Goal: Find specific page/section: Find specific page/section

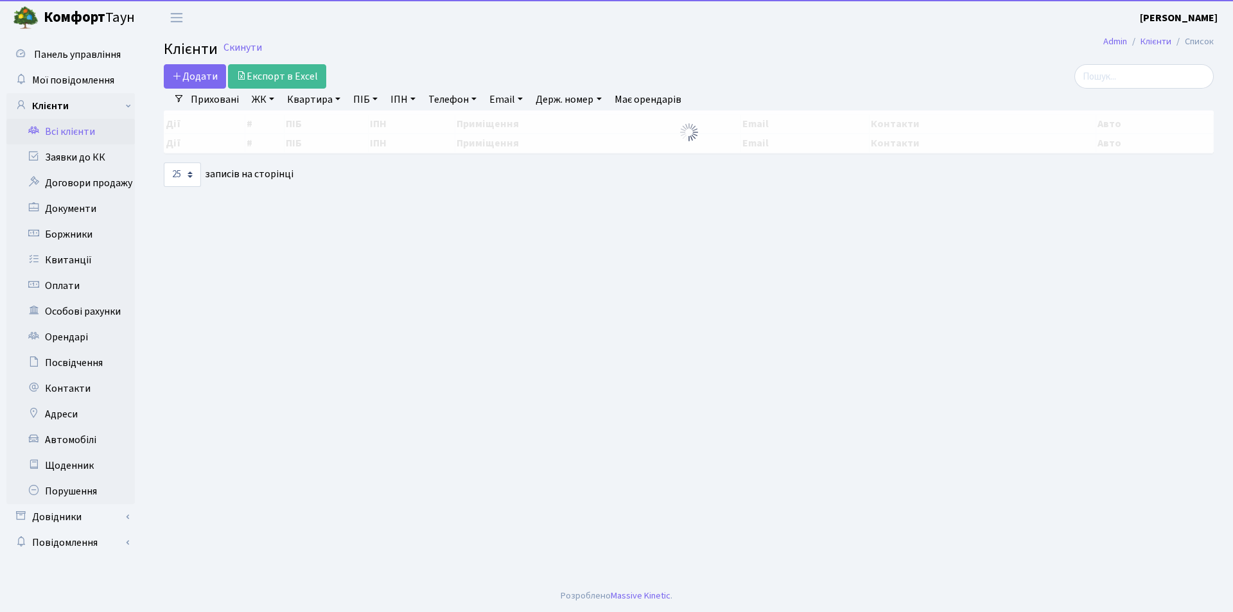
select select "25"
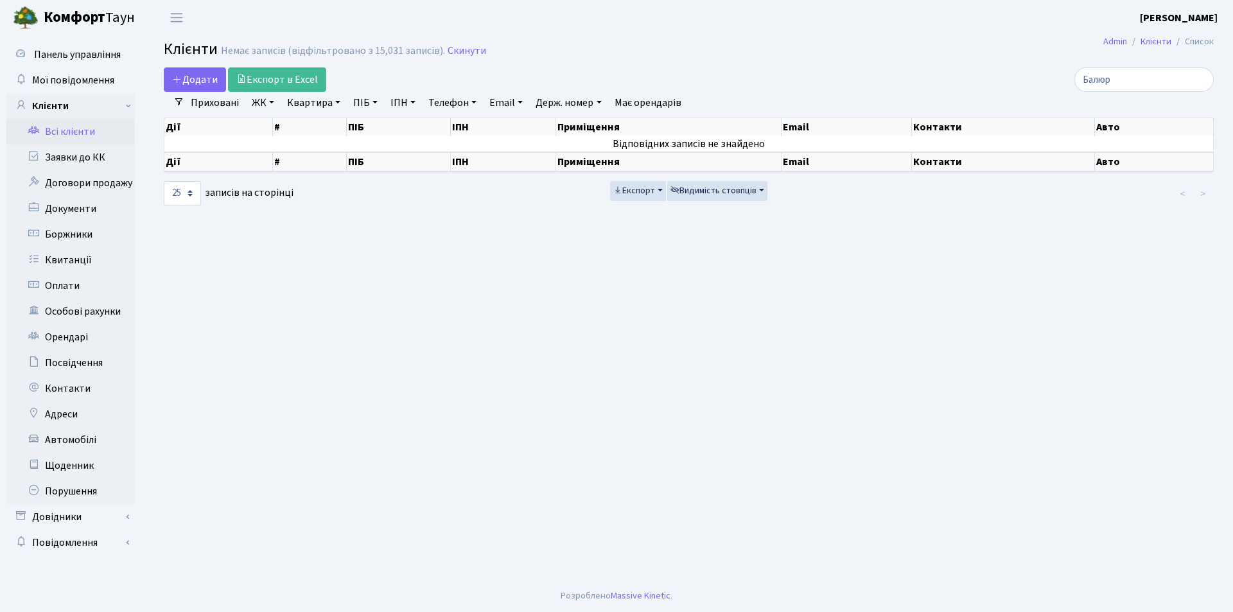
type input "Балюра"
click at [1201, 81] on input "Балюра" at bounding box center [1143, 79] width 139 height 24
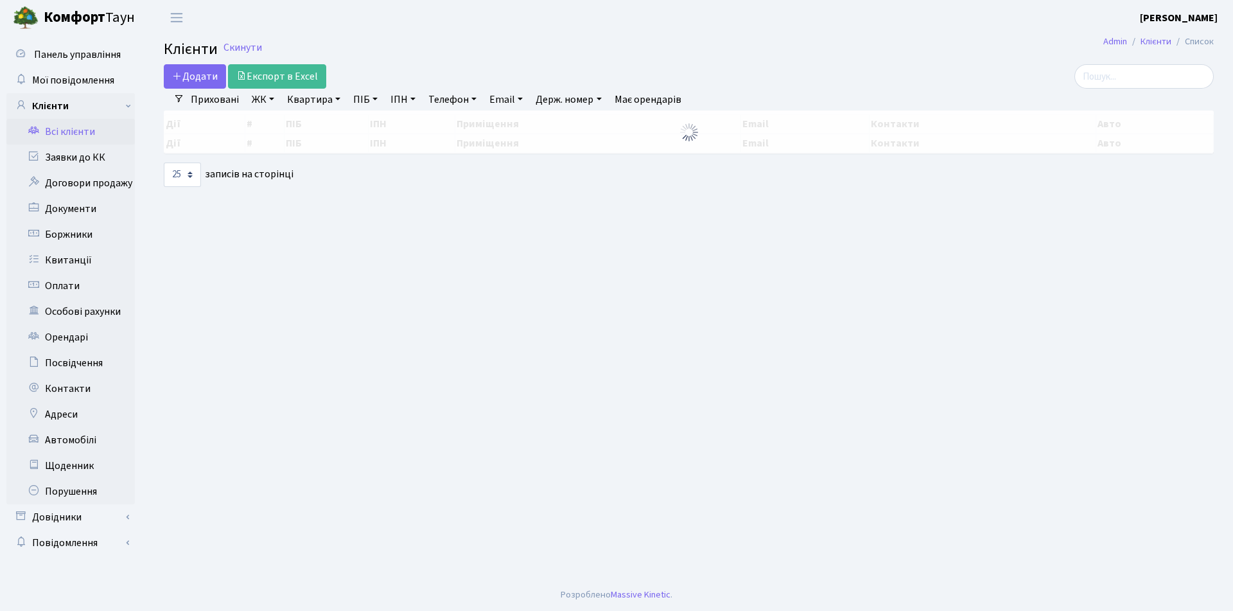
select select "25"
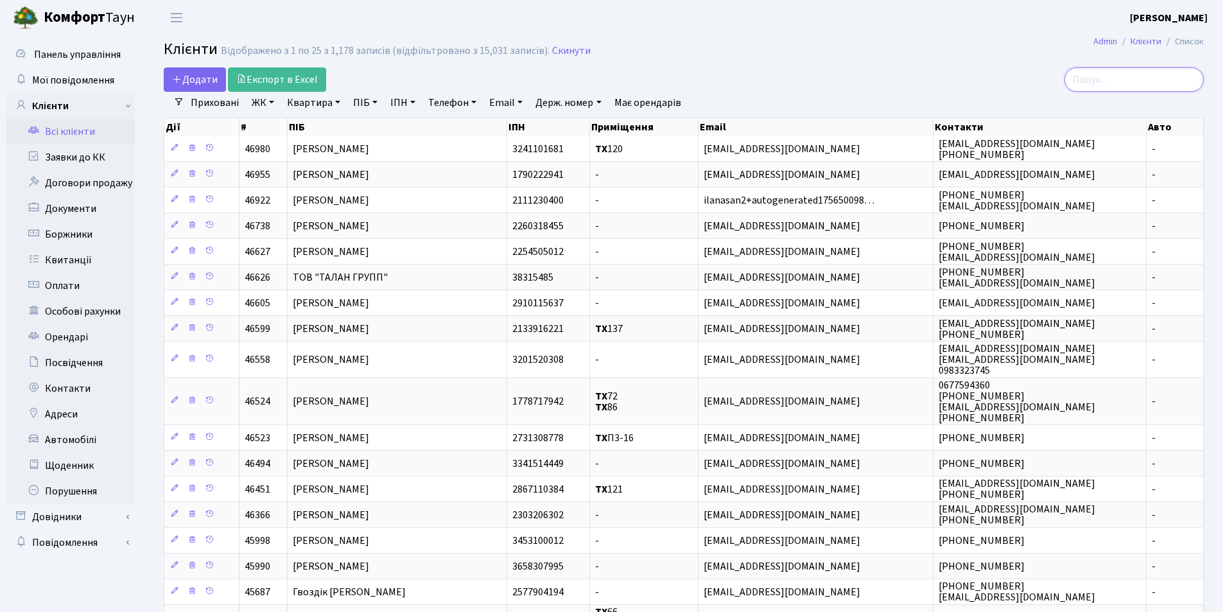
click at [1169, 81] on input "search" at bounding box center [1134, 79] width 139 height 24
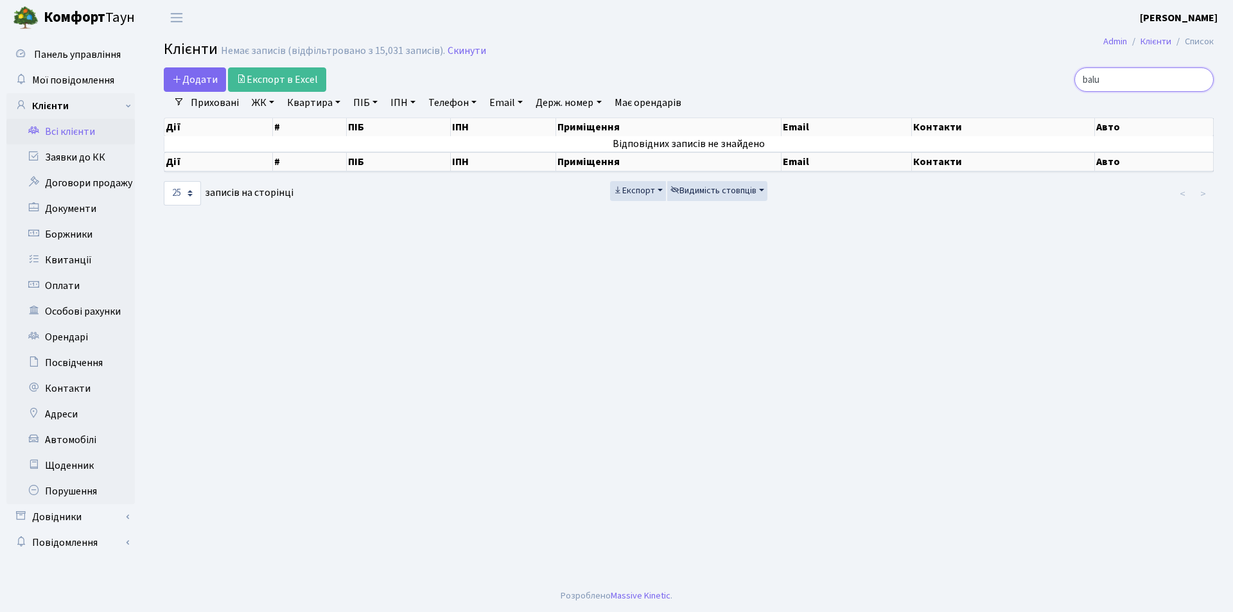
type input "bal"
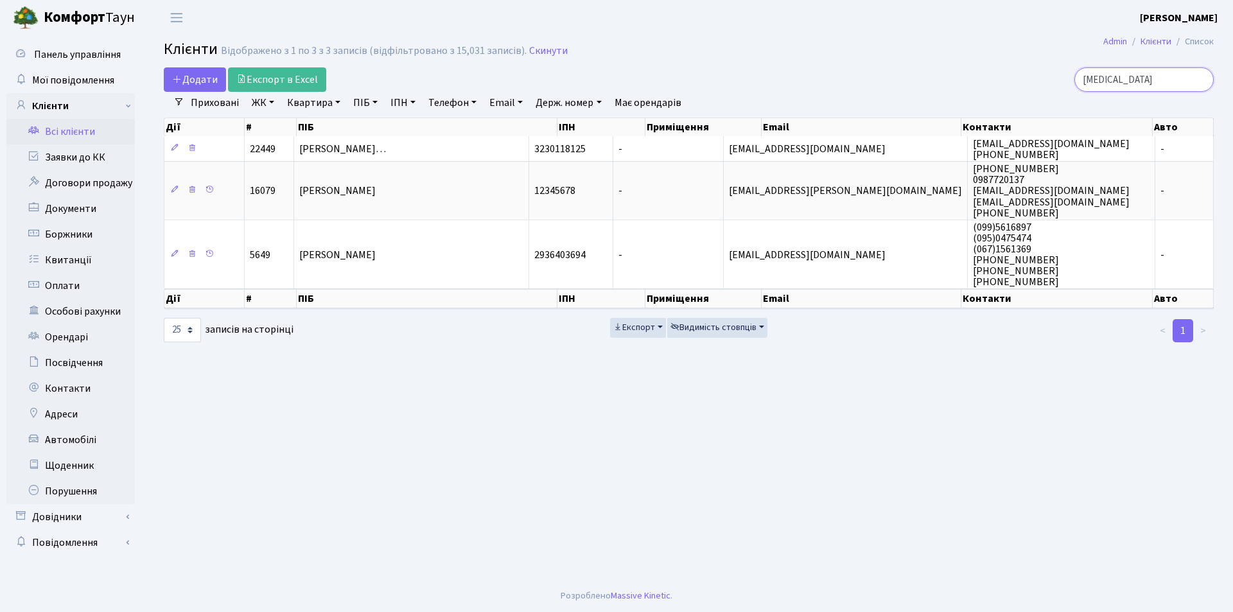
click at [1201, 77] on input "bal" at bounding box center [1143, 79] width 139 height 24
